Goal: Task Accomplishment & Management: Manage account settings

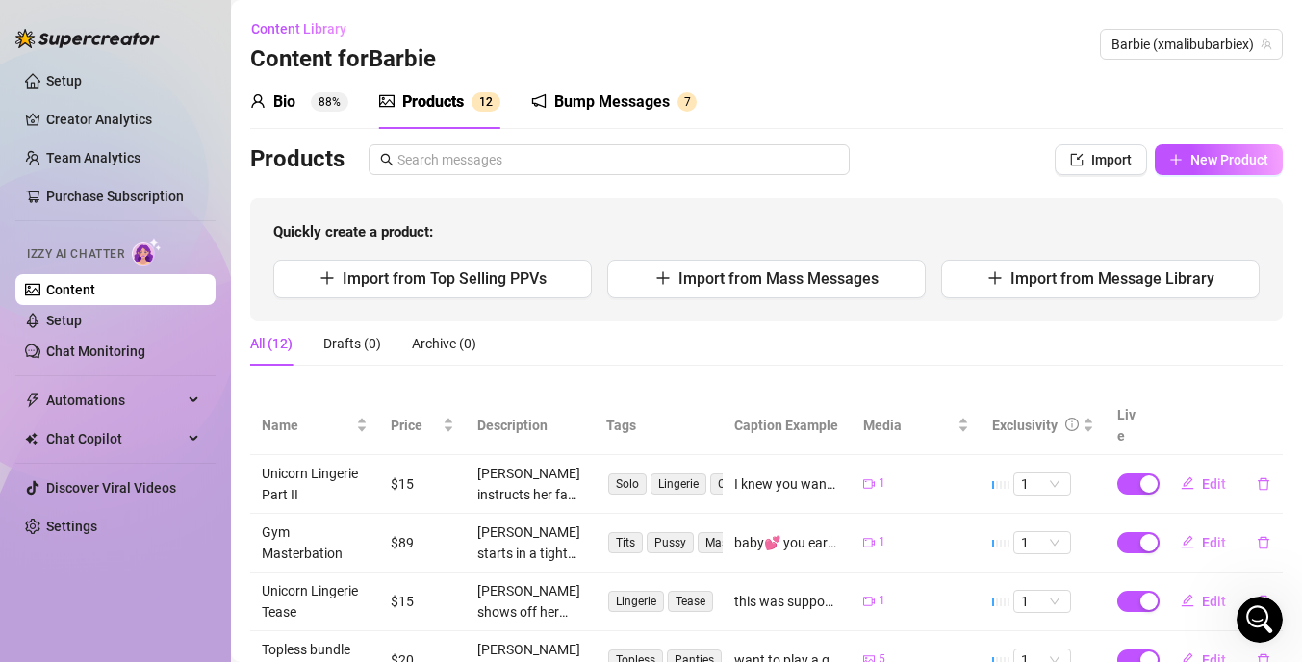
scroll to position [1097, 0]
click at [115, 193] on link "Purchase Subscription" at bounding box center [115, 196] width 138 height 15
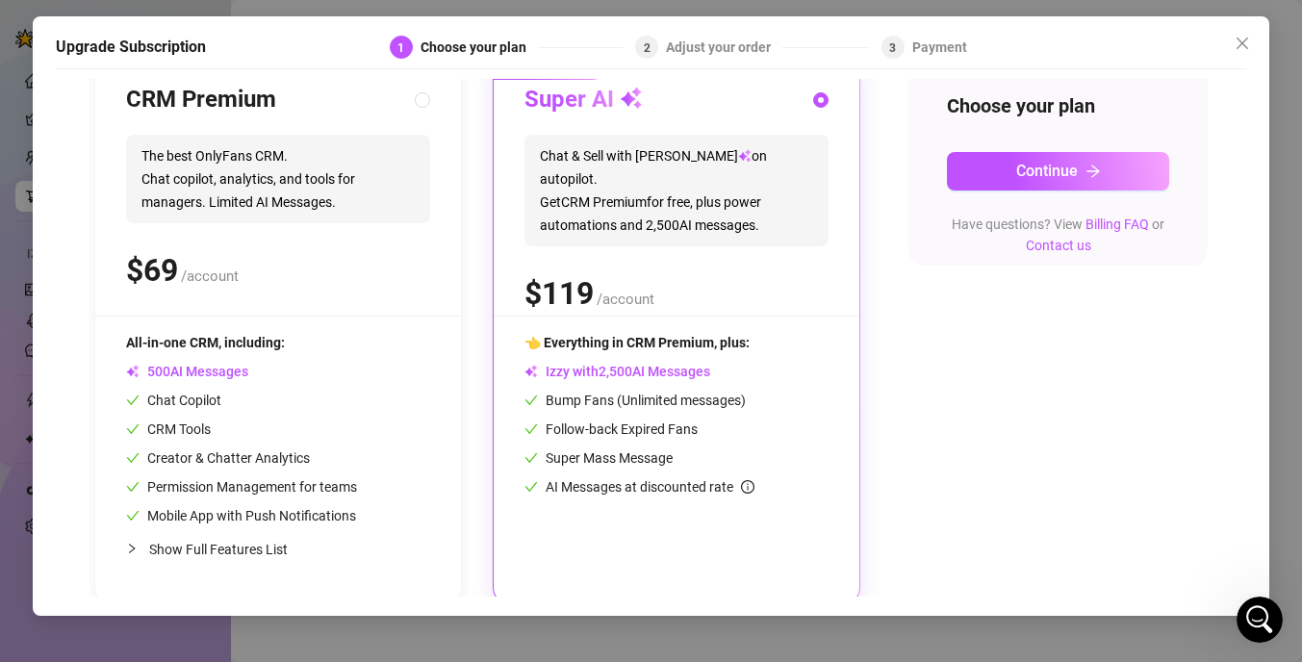
scroll to position [234, 0]
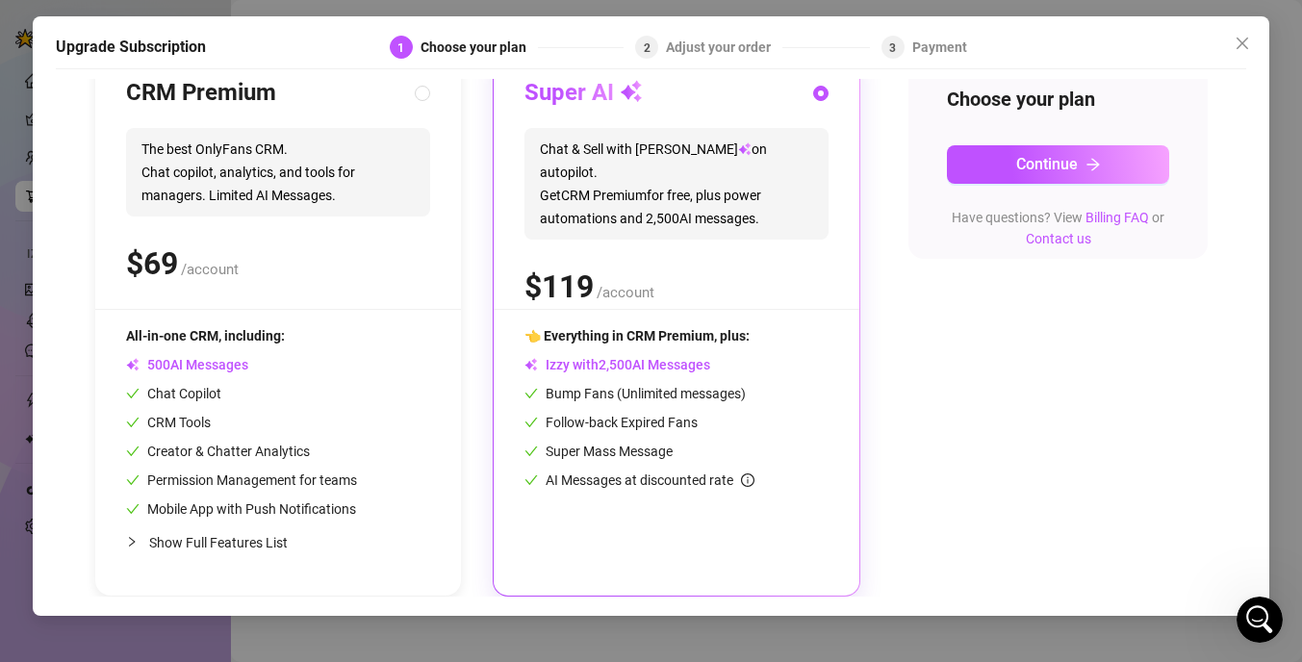
click at [18, 273] on div "Upgrade Subscription 1 Choose your plan 2 Adjust your order 3 Payment Slide to …" at bounding box center [651, 331] width 1302 height 662
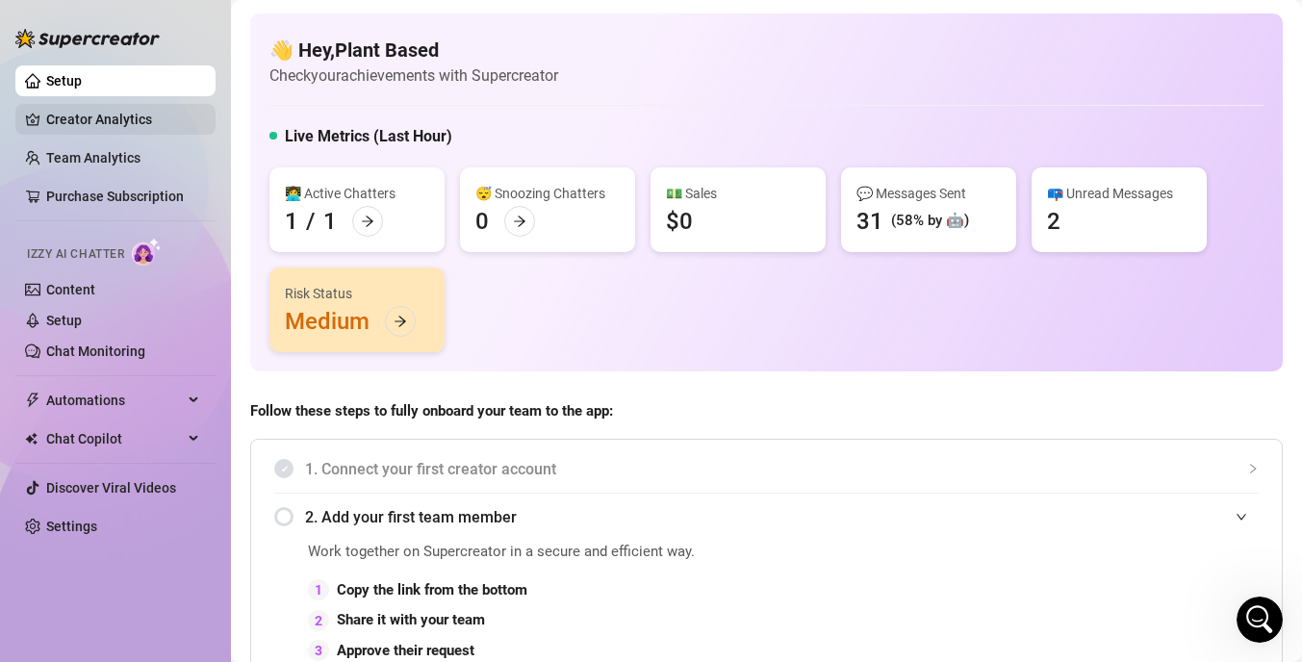
click at [127, 112] on link "Creator Analytics" at bounding box center [123, 119] width 154 height 31
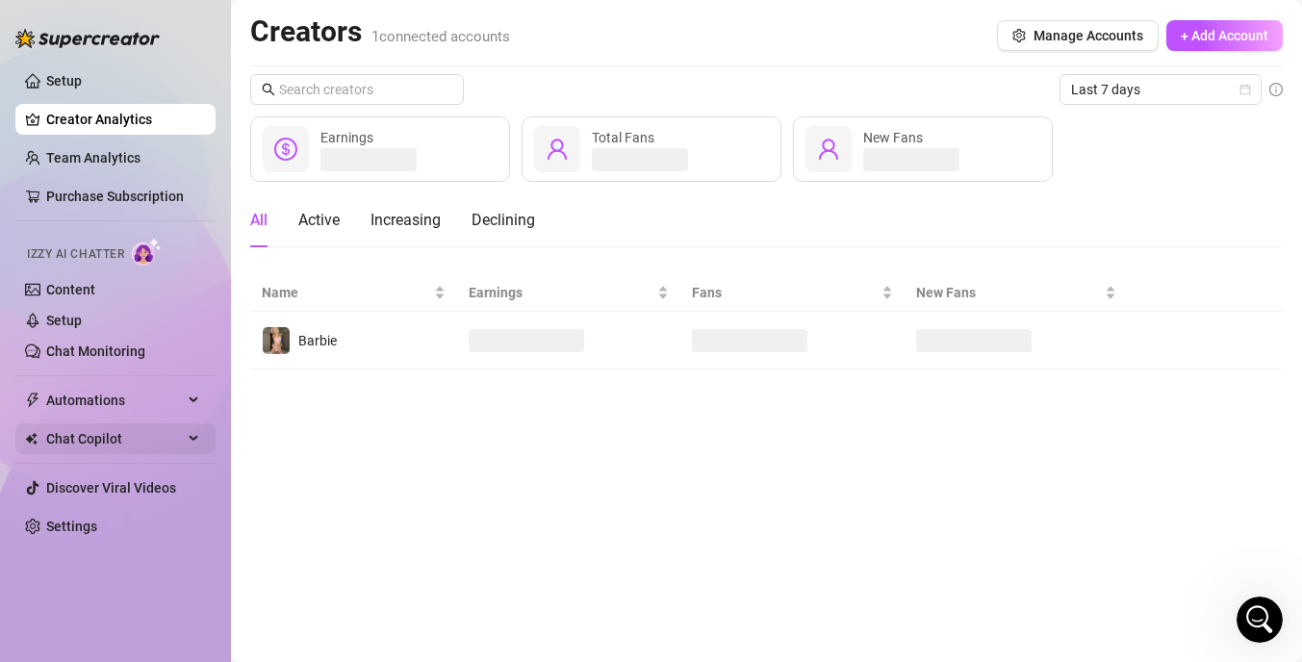
click at [180, 443] on span "Chat Copilot" at bounding box center [114, 439] width 137 height 31
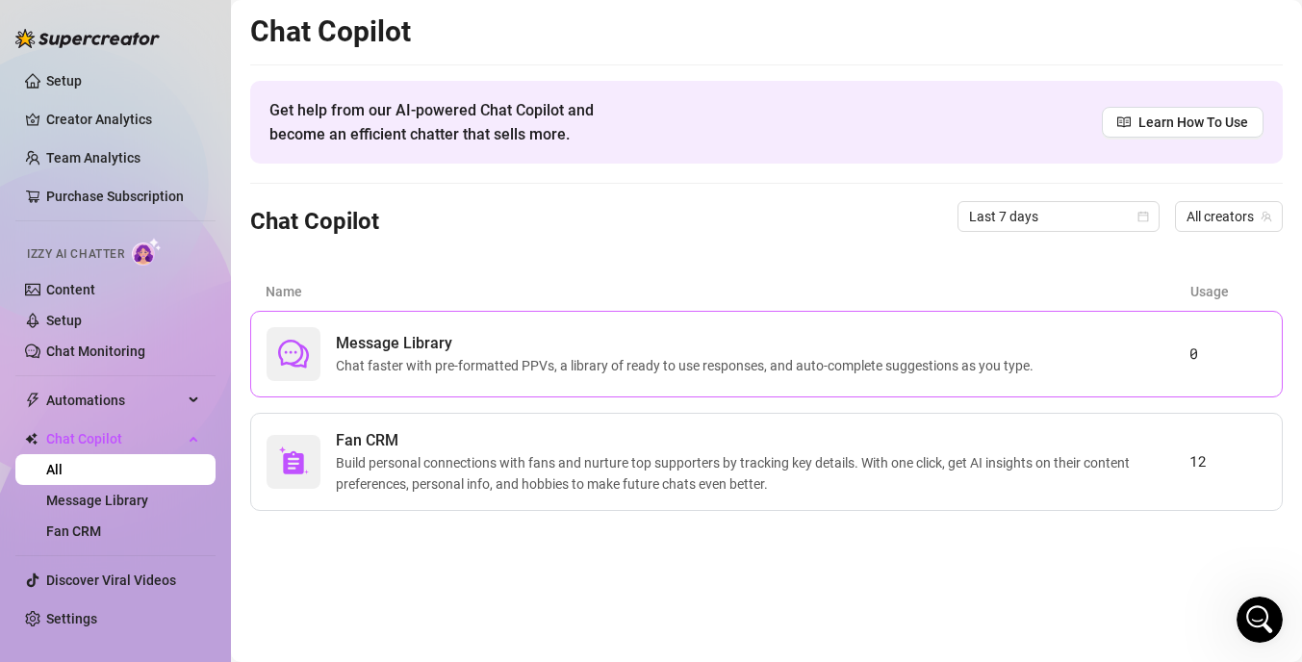
click at [736, 368] on span "Chat faster with pre-formatted PPVs, a library of ready to use responses, and a…" at bounding box center [689, 365] width 706 height 21
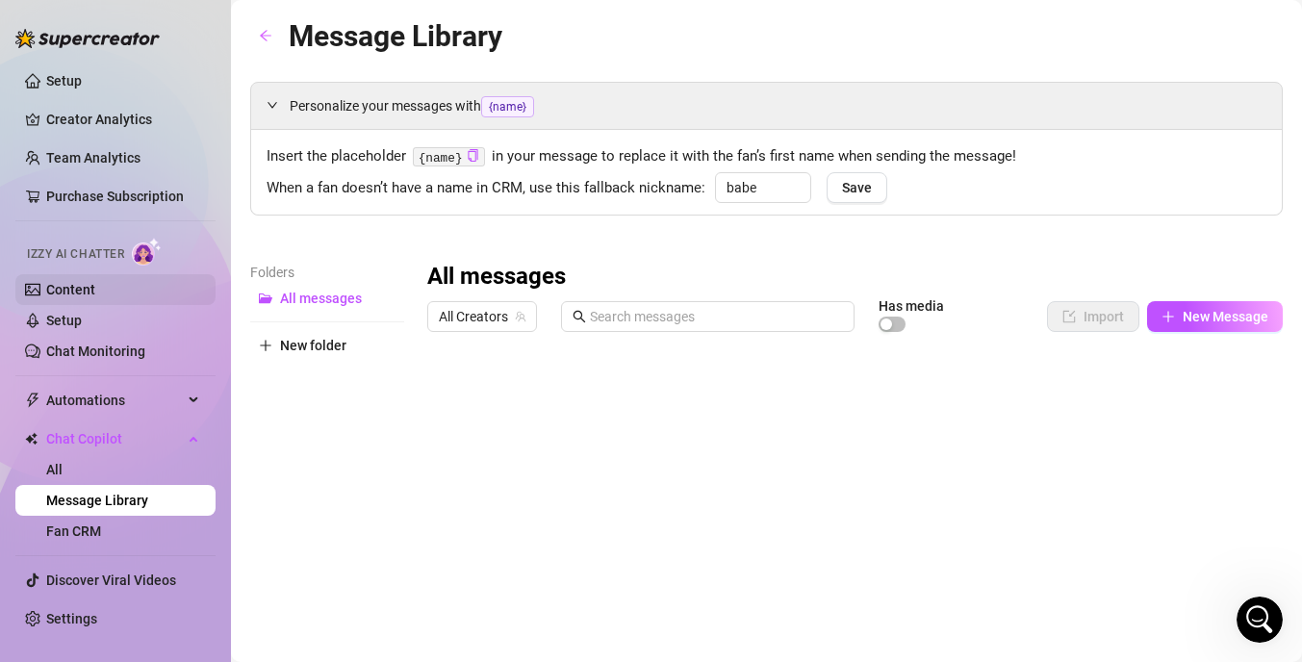
click at [79, 282] on link "Content" at bounding box center [70, 289] width 49 height 15
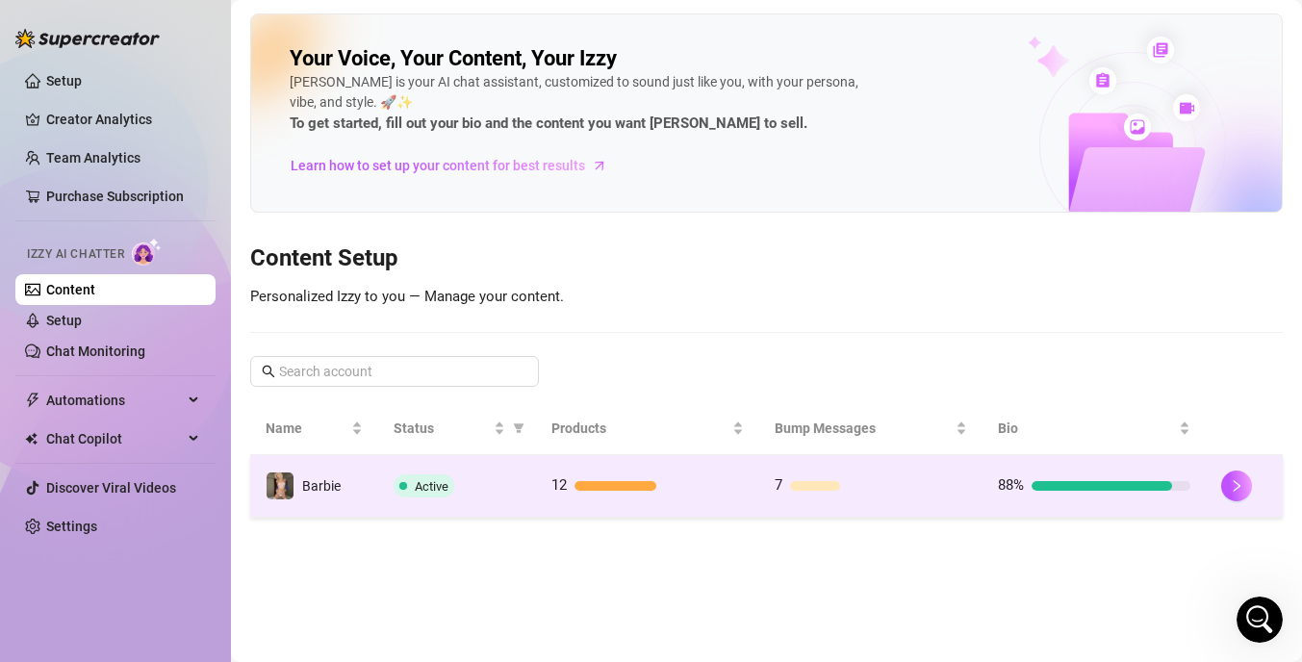
click at [1151, 475] on div "88%" at bounding box center [1094, 486] width 193 height 23
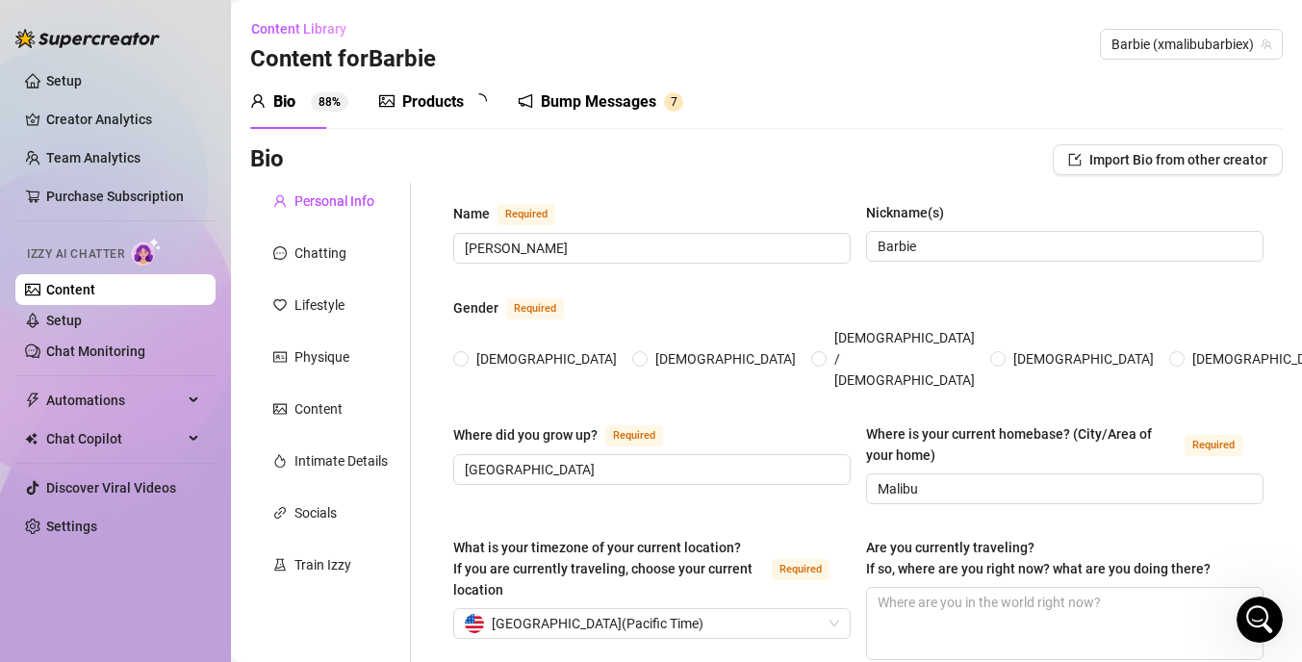
radio input "true"
type input "[DATE]"
drag, startPoint x: 513, startPoint y: 246, endPoint x: 420, endPoint y: 244, distance: 93.4
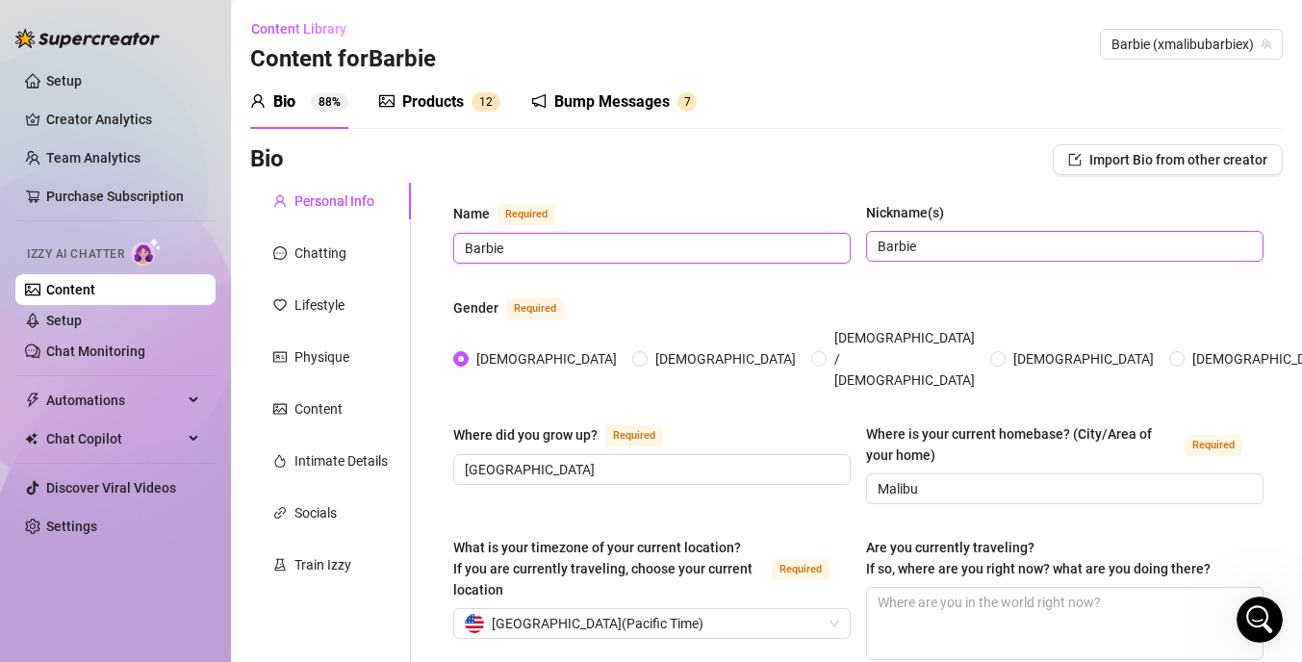
type input "Barbie"
drag, startPoint x: 943, startPoint y: 242, endPoint x: 792, endPoint y: 244, distance: 151.1
click at [792, 244] on div "Name Required [PERSON_NAME](s) [PERSON_NAME]" at bounding box center [858, 241] width 810 height 79
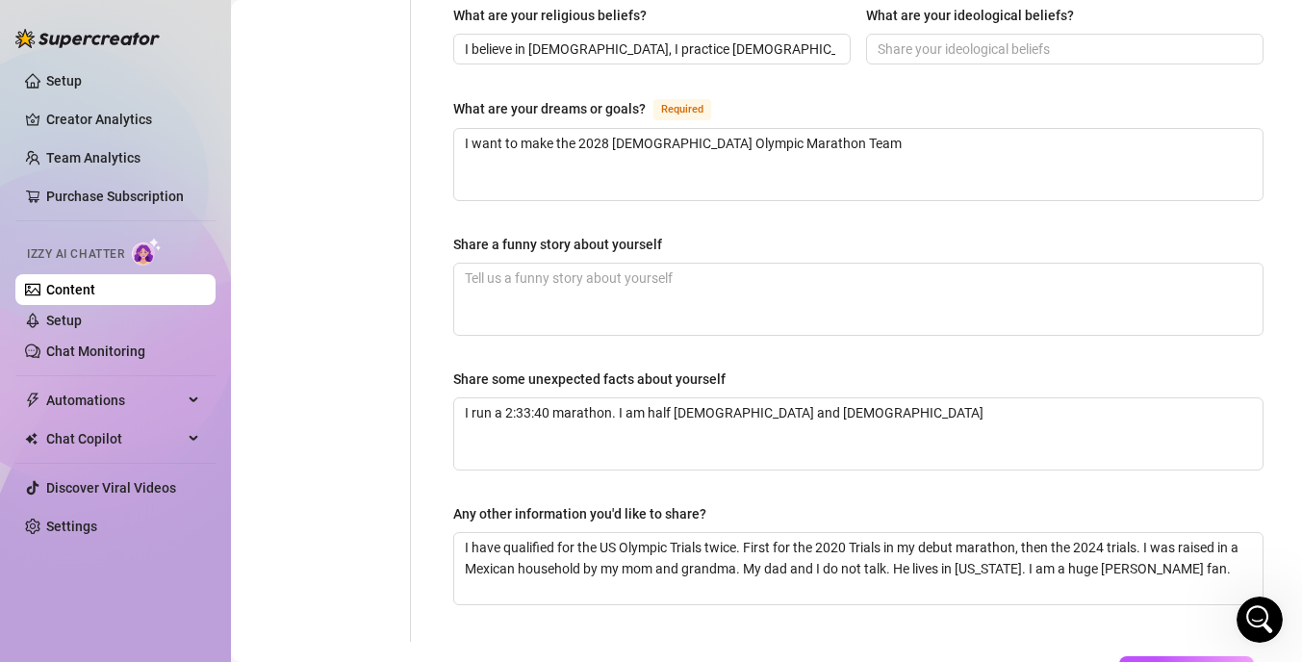
scroll to position [1265, 0]
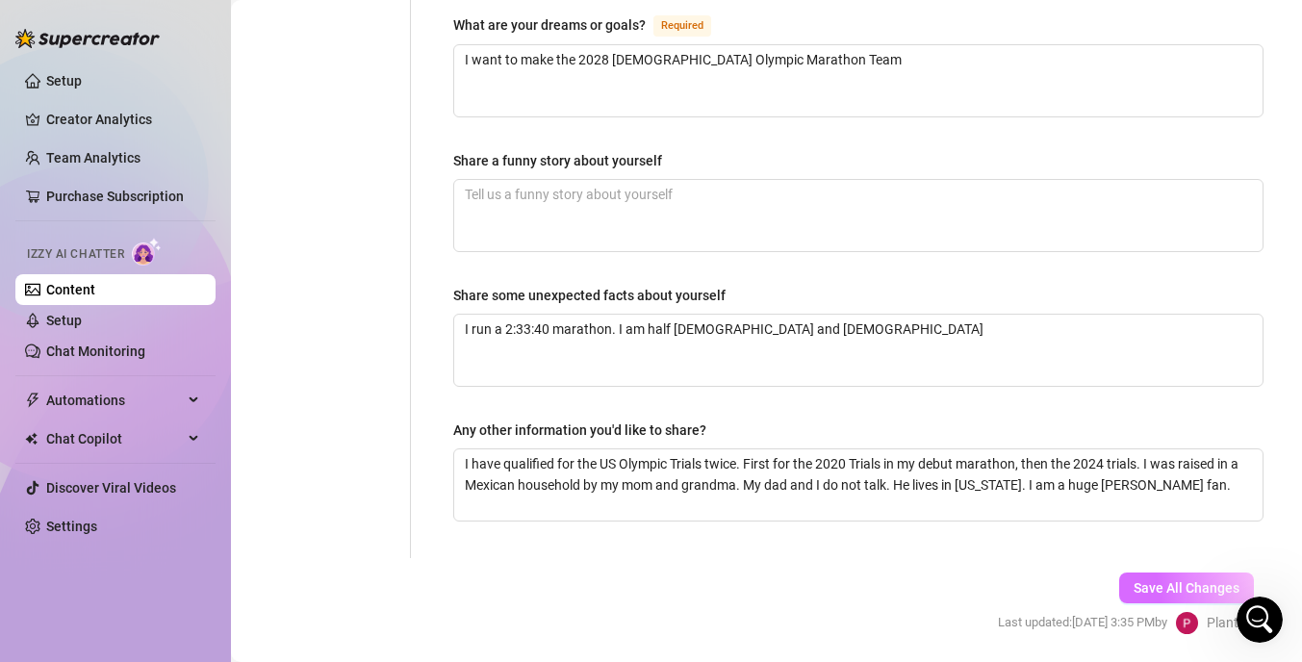
type input "[PERSON_NAME]"
click at [1207, 580] on span "Save All Changes" at bounding box center [1187, 587] width 106 height 15
